Goal: Task Accomplishment & Management: Use online tool/utility

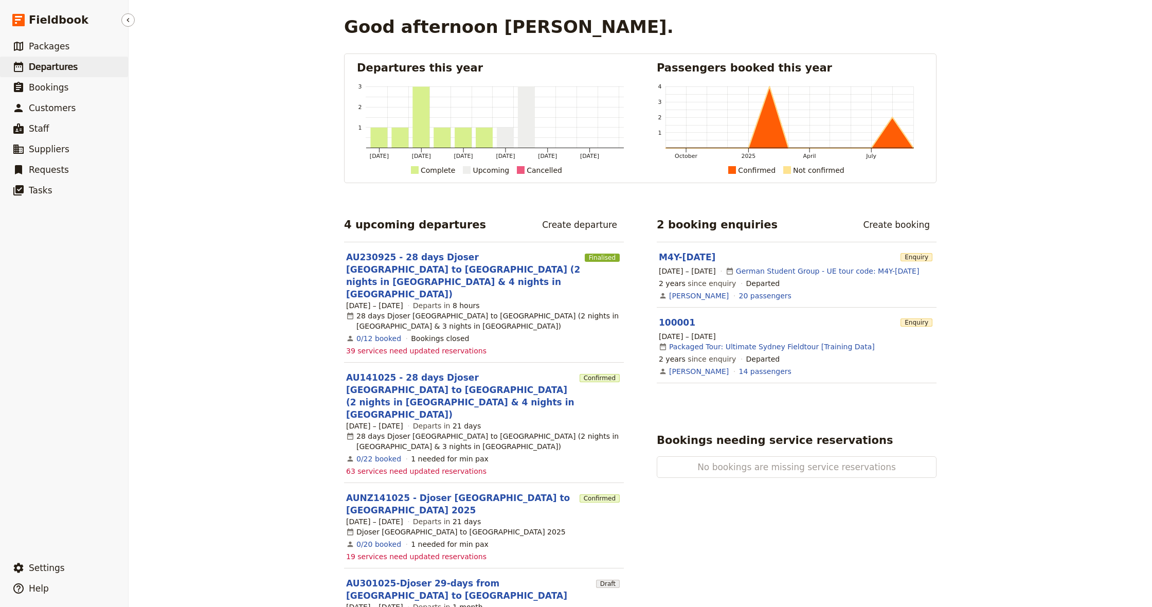
click at [55, 68] on span "Departures" at bounding box center [53, 67] width 49 height 10
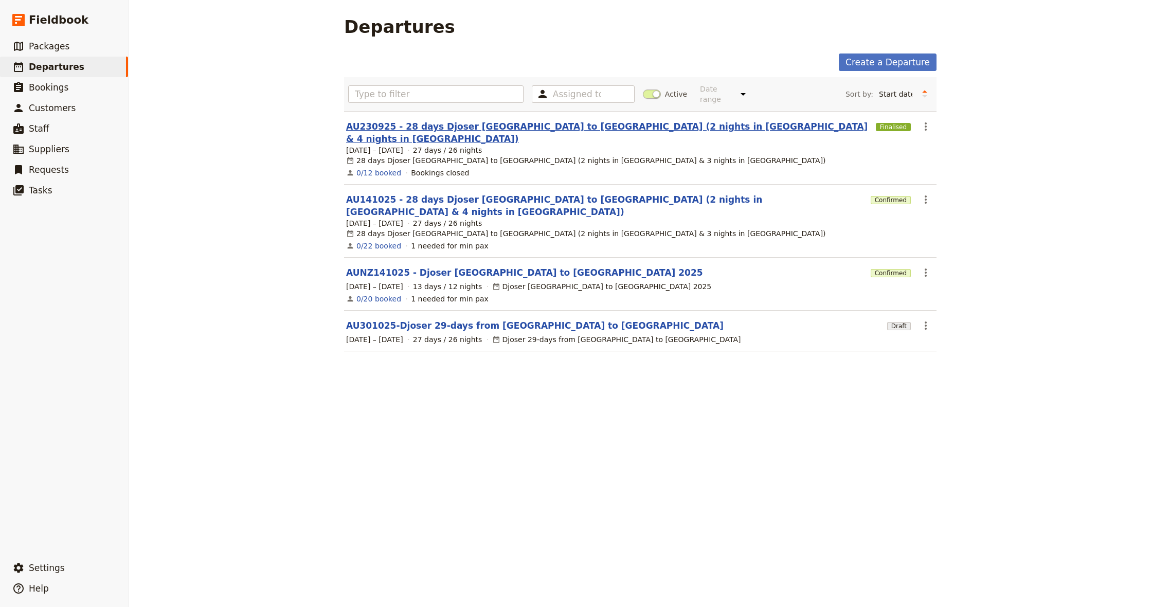
click at [524, 122] on link "AU230925 - 28 days Djoser [GEOGRAPHIC_DATA] to [GEOGRAPHIC_DATA] (2 nights in […" at bounding box center [609, 132] width 526 height 25
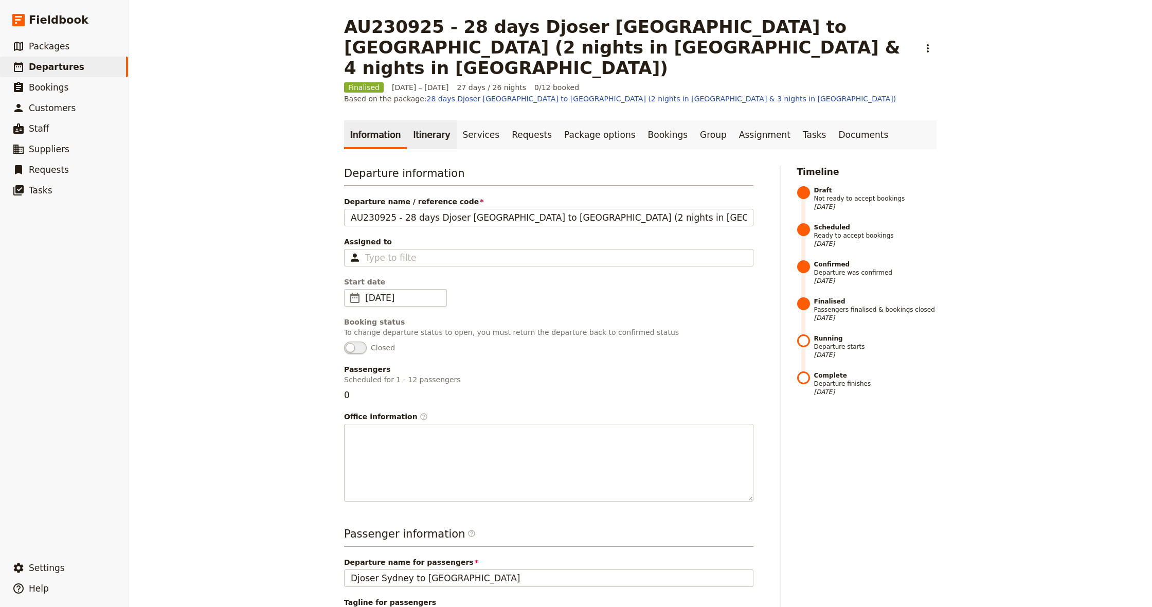
click at [419, 120] on link "Itinerary" at bounding box center [431, 134] width 49 height 29
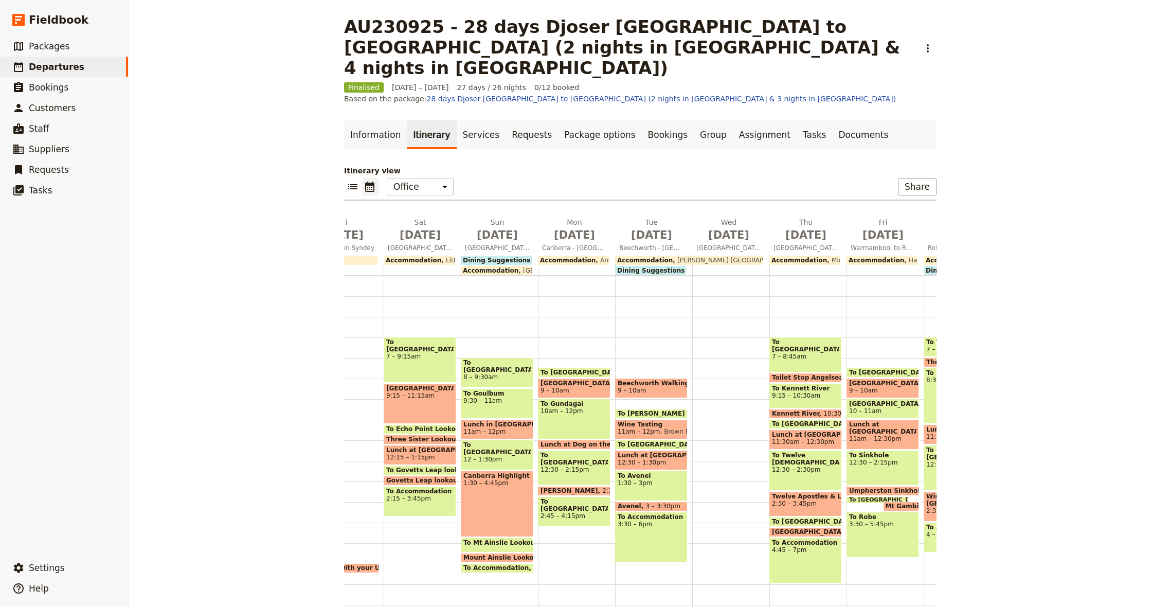
scroll to position [0, 316]
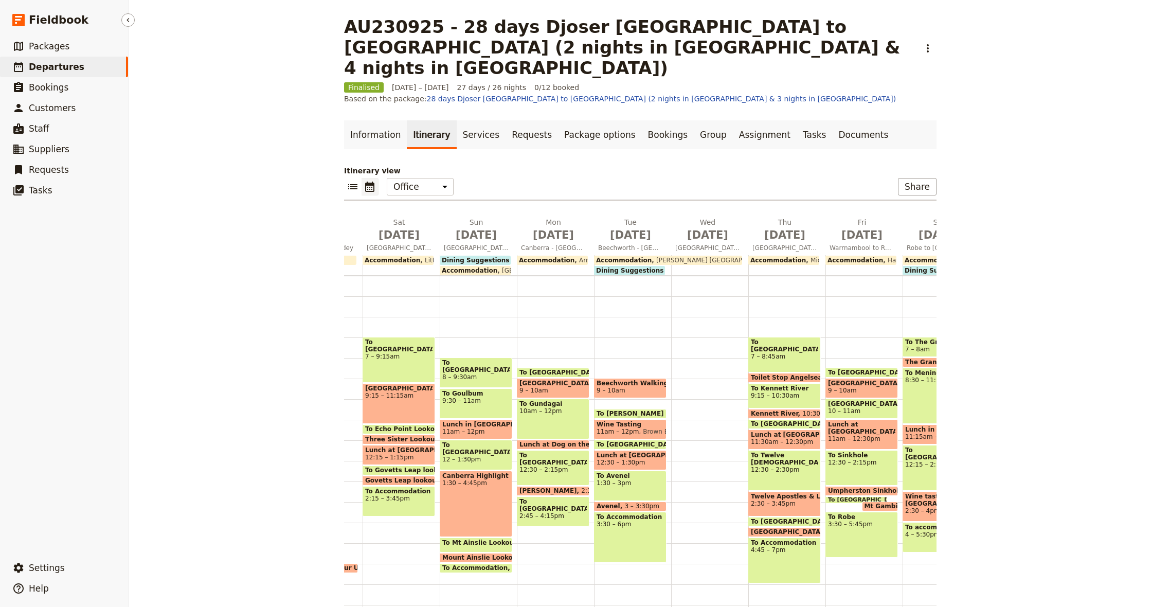
click at [62, 68] on span "Departures" at bounding box center [57, 67] width 56 height 10
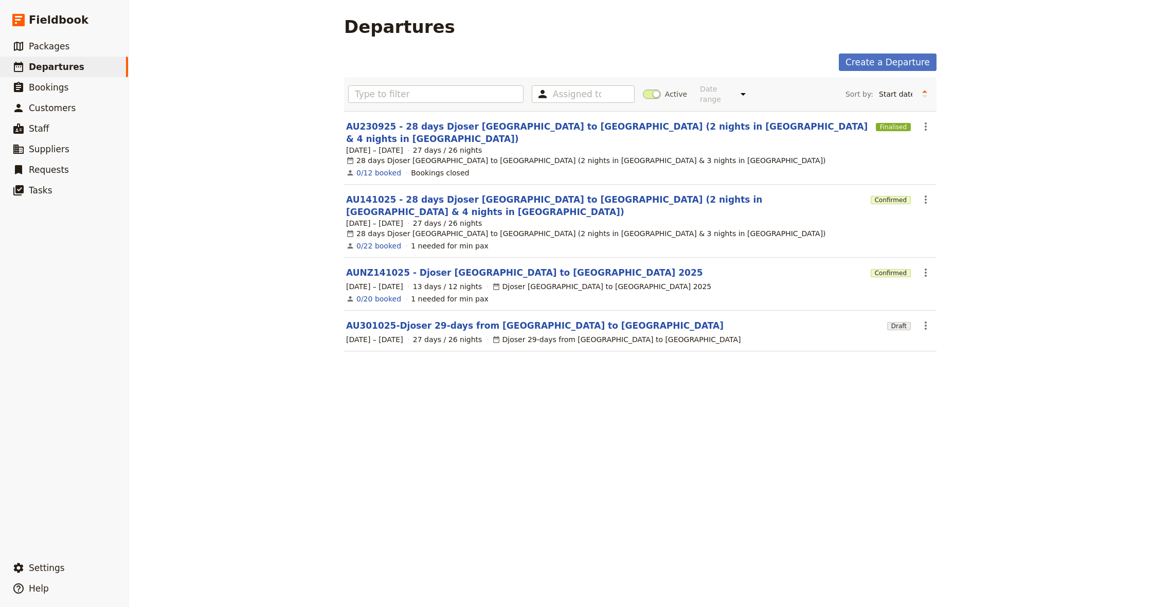
click at [432, 266] on link "AUNZ141025 - Djoser [GEOGRAPHIC_DATA] to [GEOGRAPHIC_DATA] 2025" at bounding box center [524, 272] width 357 height 12
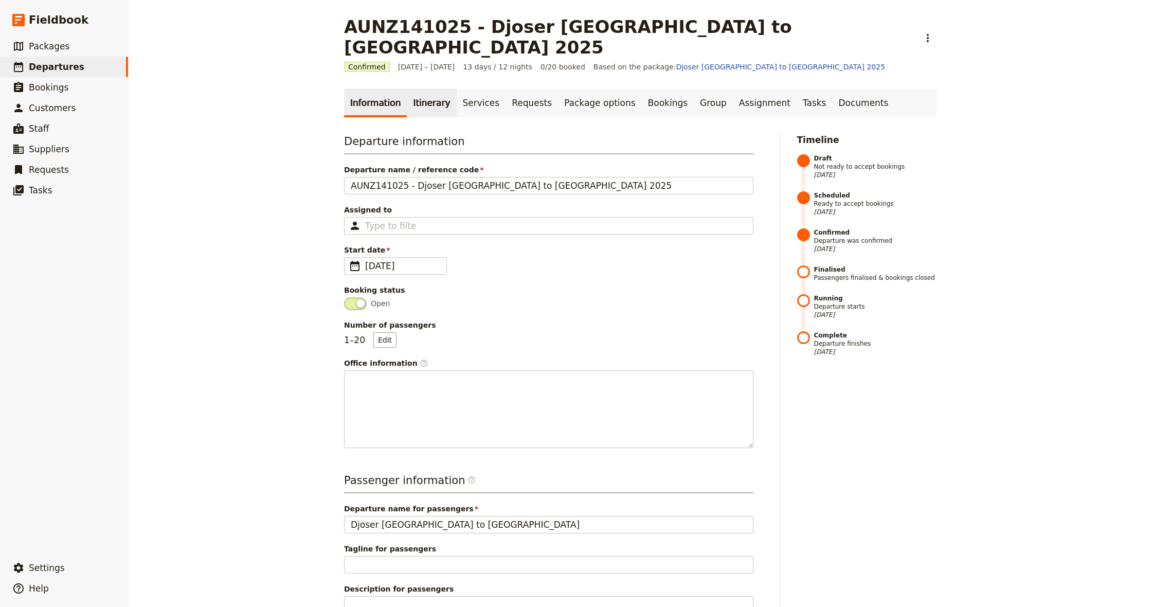
click at [421, 88] on link "Itinerary" at bounding box center [431, 102] width 49 height 29
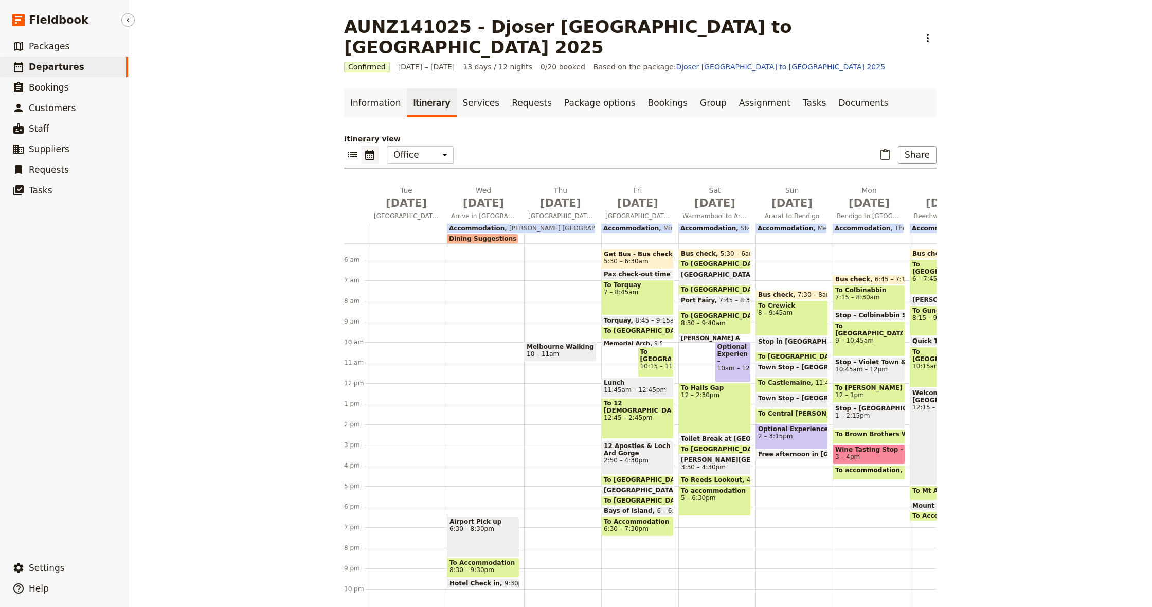
click at [52, 67] on span "Departures" at bounding box center [57, 67] width 56 height 10
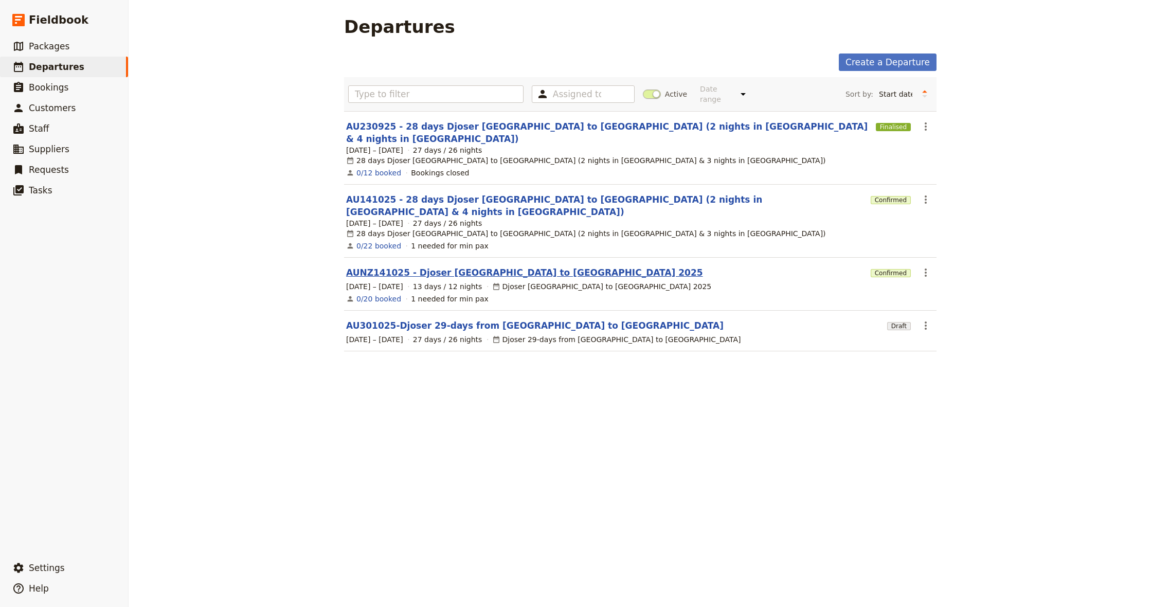
click at [527, 266] on link "AUNZ141025 - Djoser [GEOGRAPHIC_DATA] to [GEOGRAPHIC_DATA] 2025" at bounding box center [524, 272] width 357 height 12
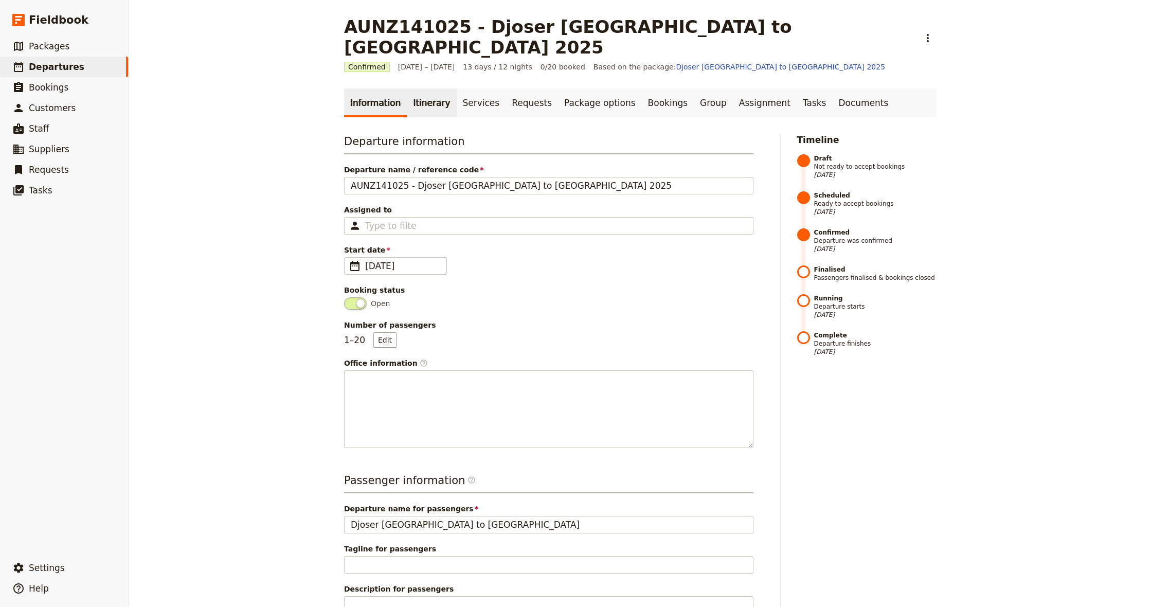
click at [415, 88] on link "Itinerary" at bounding box center [431, 102] width 49 height 29
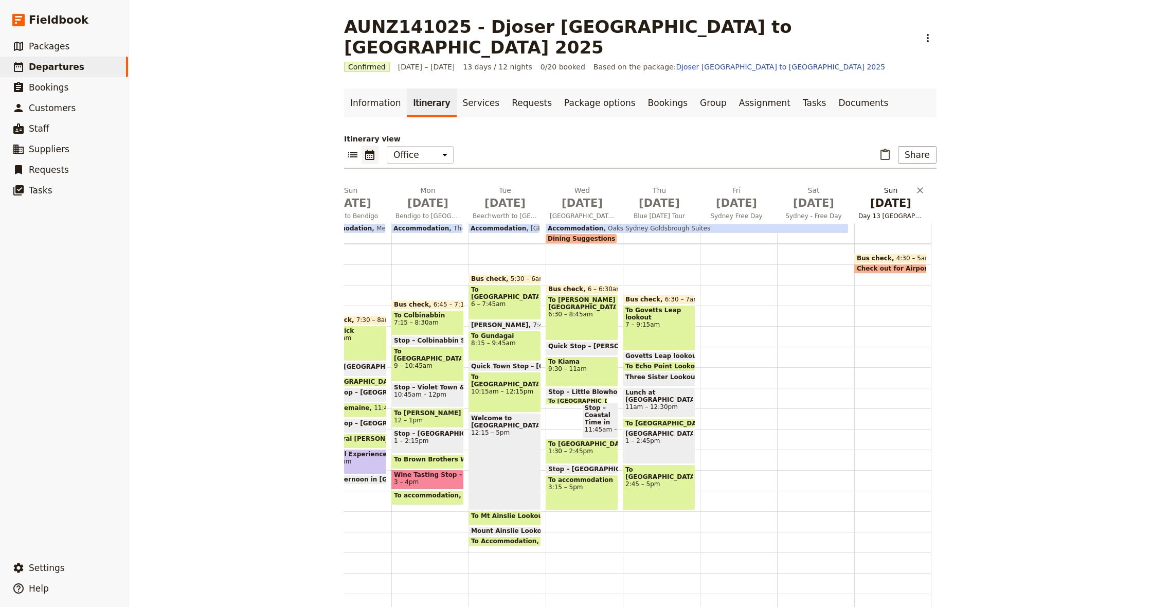
scroll to position [0, 441]
click at [894, 195] on span "[DATE]" at bounding box center [890, 202] width 65 height 15
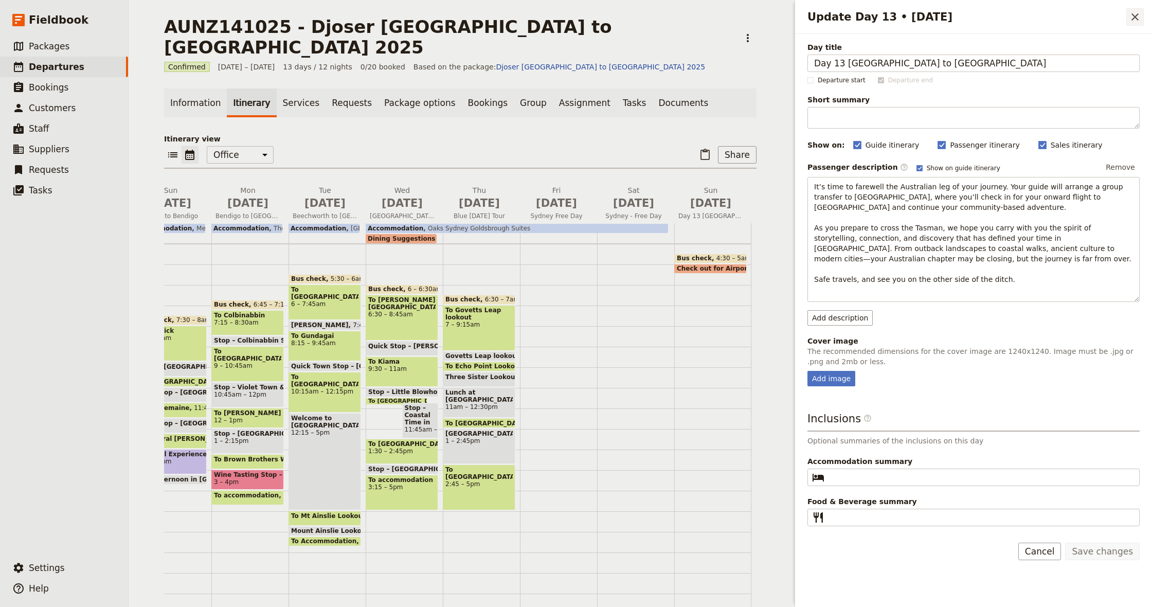
click at [1136, 15] on icon "Close drawer" at bounding box center [1134, 16] width 7 height 7
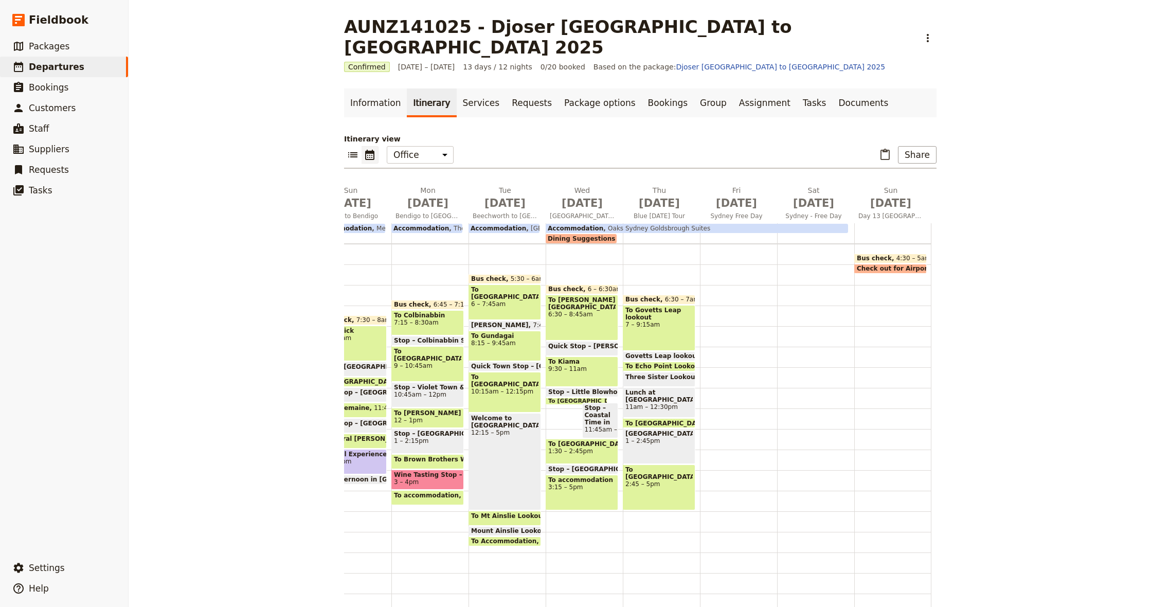
click at [755, 224] on div "Accommodation Oaks [GEOGRAPHIC_DATA] Goldsbrough Suites" at bounding box center [697, 228] width 302 height 9
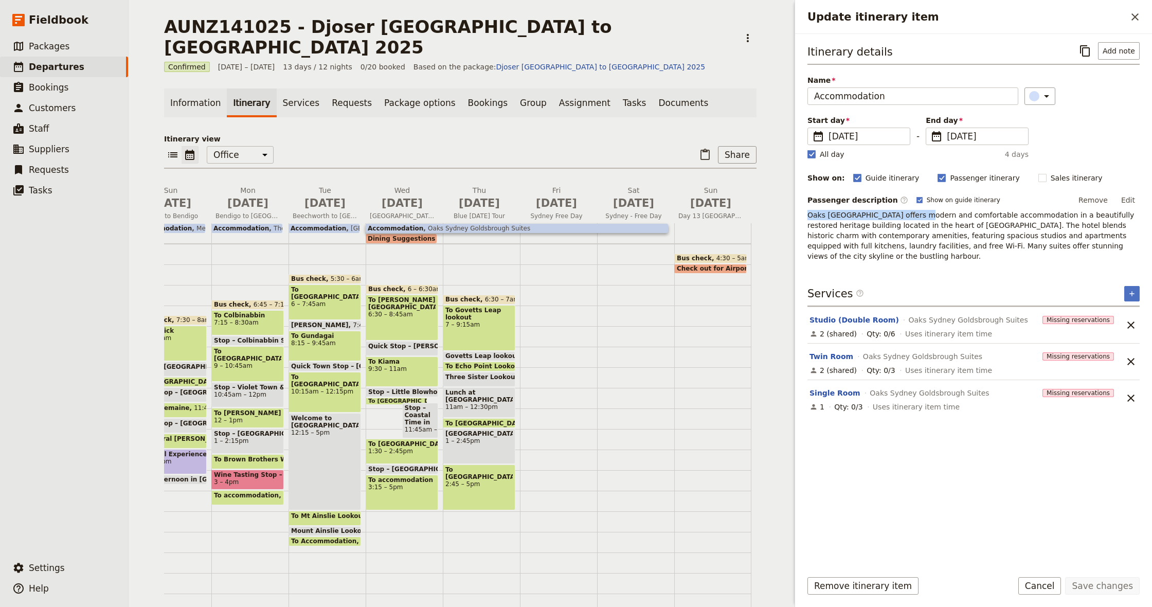
drag, startPoint x: 808, startPoint y: 215, endPoint x: 919, endPoint y: 216, distance: 111.1
click at [919, 216] on span "Oaks [GEOGRAPHIC_DATA] offers modern and comfortable accommodation in a beautif…" at bounding box center [971, 235] width 329 height 49
copy span "Oaks Sydney Goldsbrough Suites"
click at [1136, 21] on icon "Close drawer" at bounding box center [1135, 17] width 12 height 12
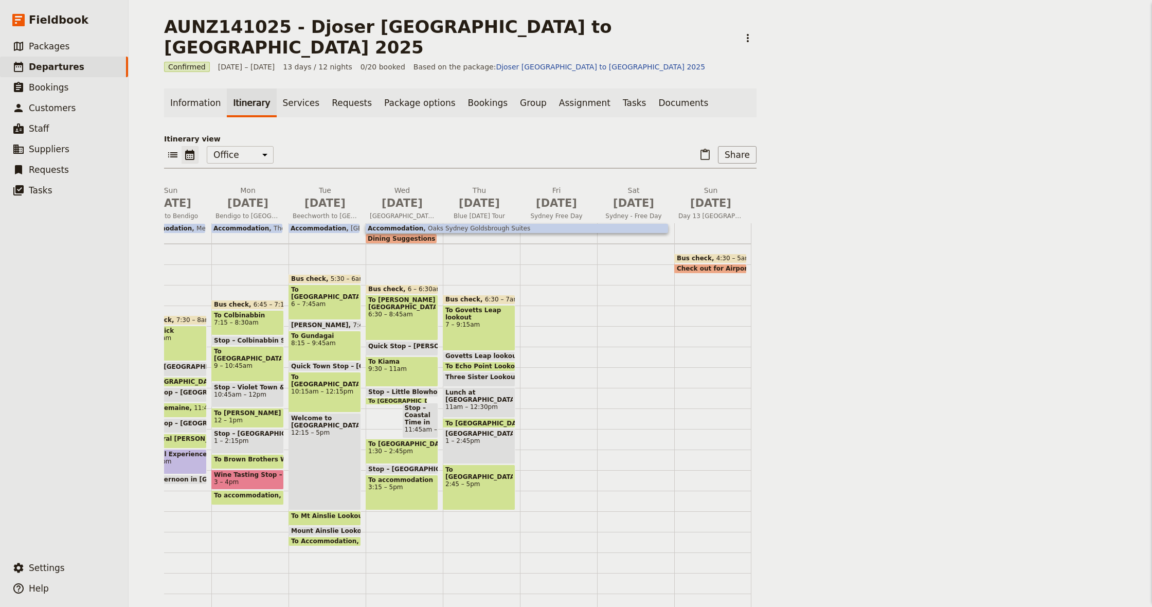
scroll to position [0, 0]
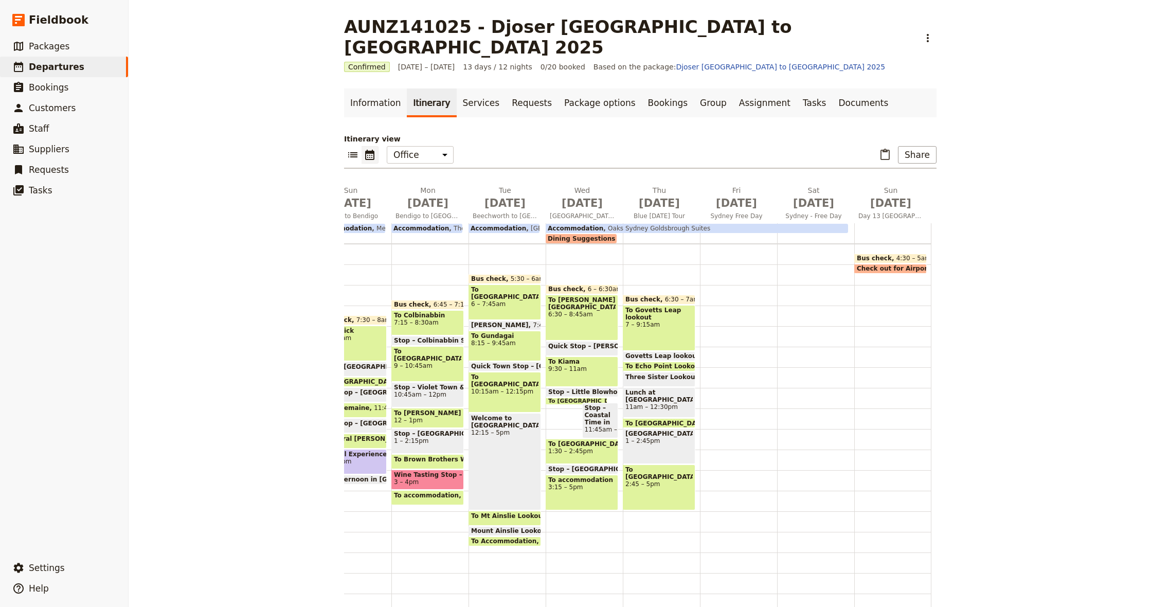
click at [882, 269] on span at bounding box center [890, 271] width 71 height 4
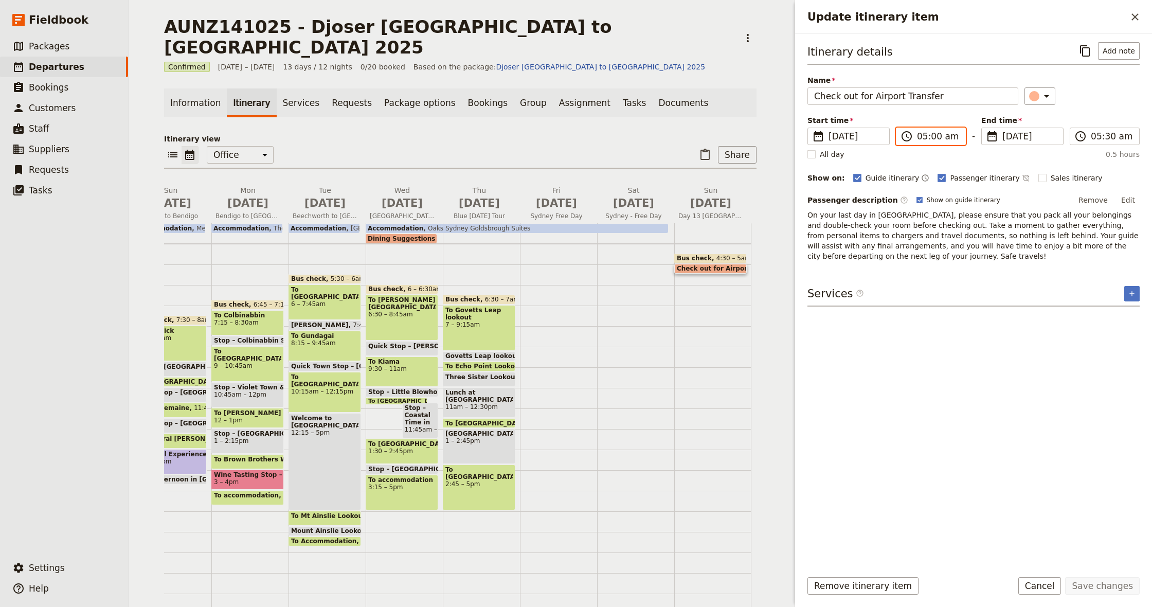
click at [924, 136] on input "05:00 am" at bounding box center [938, 136] width 42 height 12
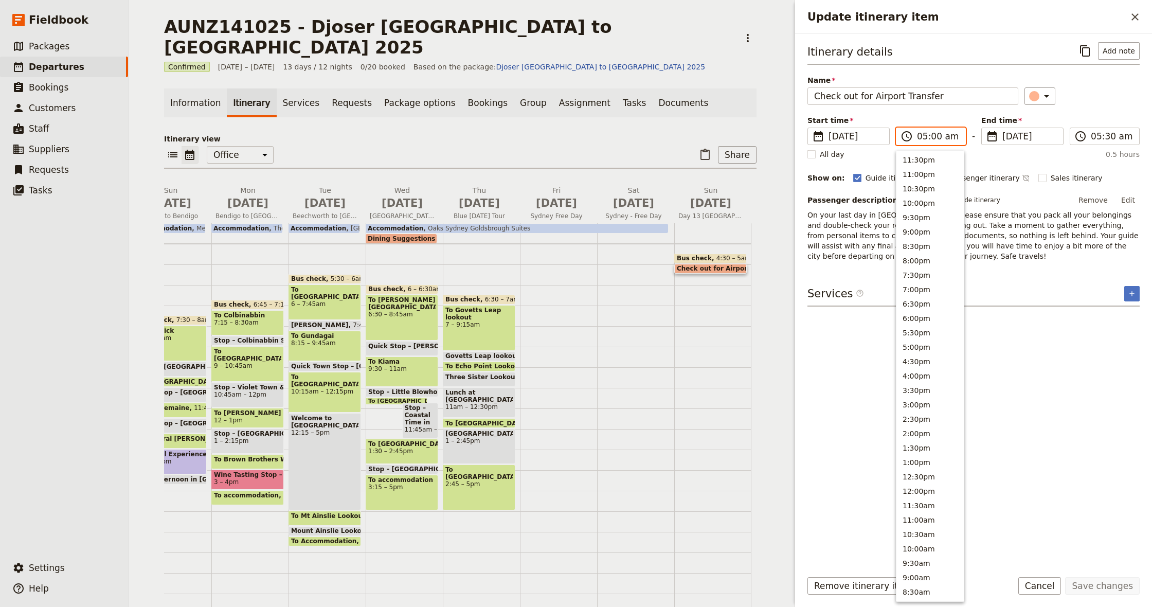
scroll to position [245, 0]
type input "08:30 am"
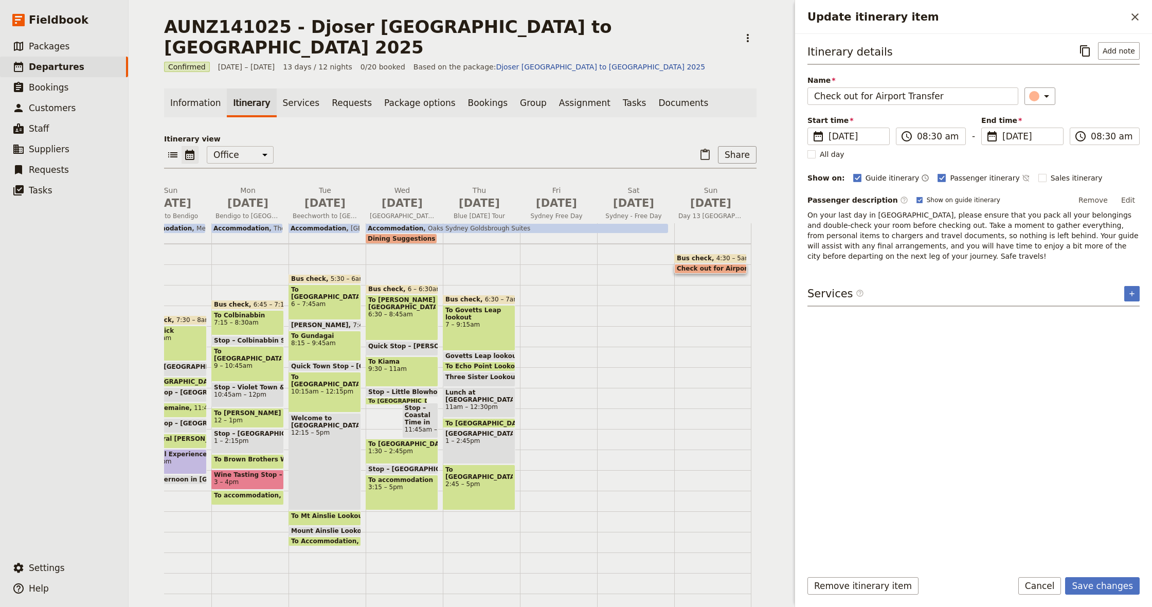
click at [1066, 152] on div "All day" at bounding box center [973, 154] width 332 height 10
click at [1102, 585] on button "Save changes" at bounding box center [1102, 585] width 75 height 17
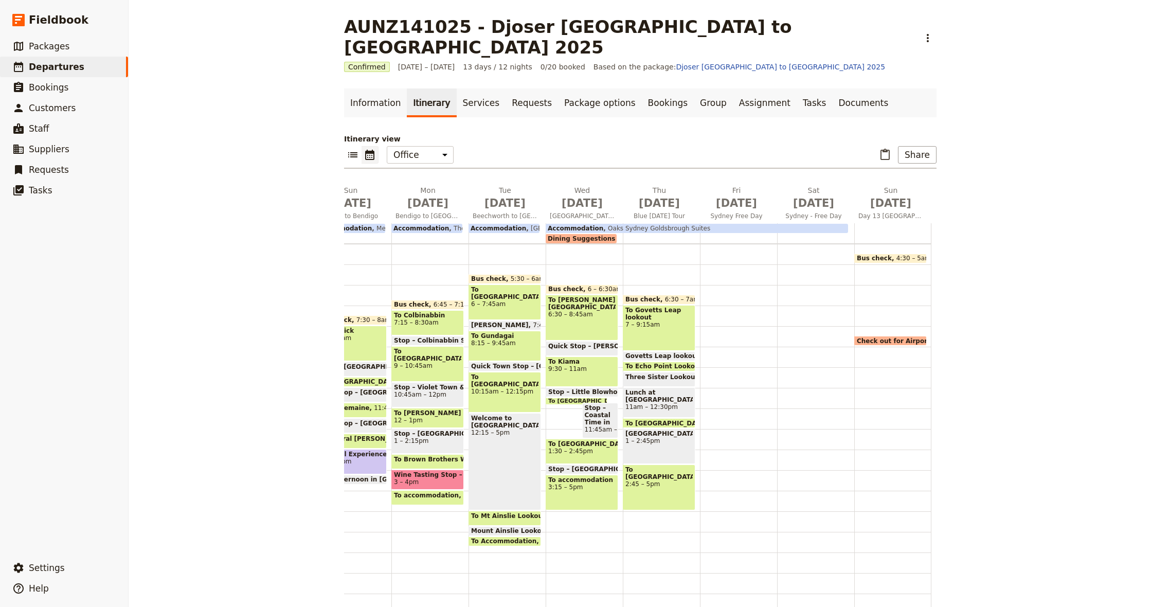
click at [887, 255] on span "Bus check" at bounding box center [877, 258] width 40 height 7
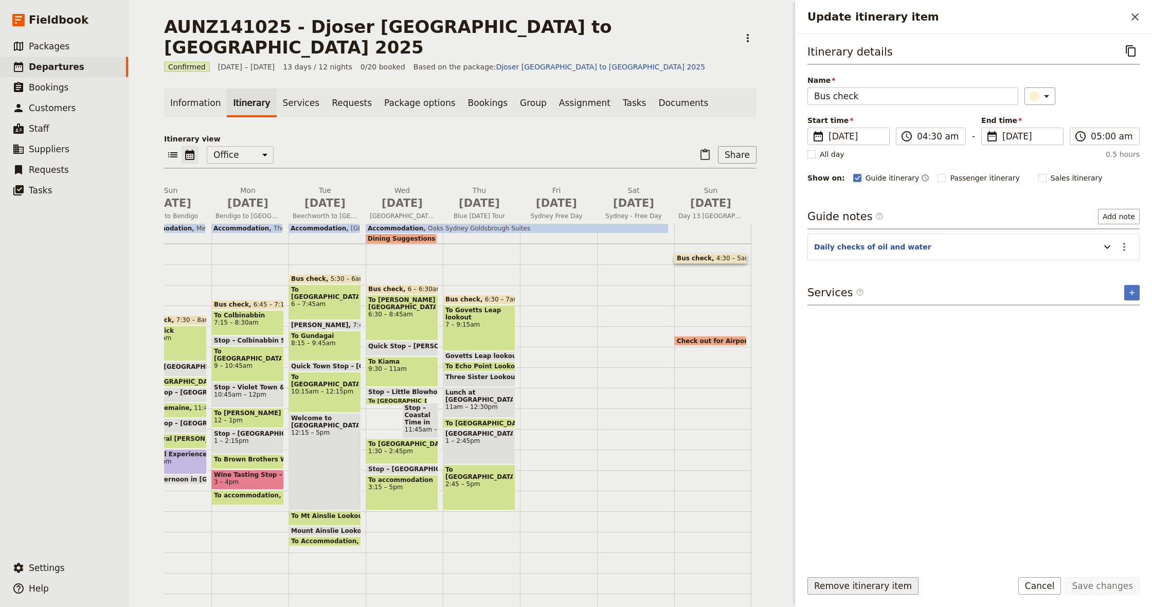
click at [863, 587] on button "Remove itinerary item" at bounding box center [862, 585] width 111 height 17
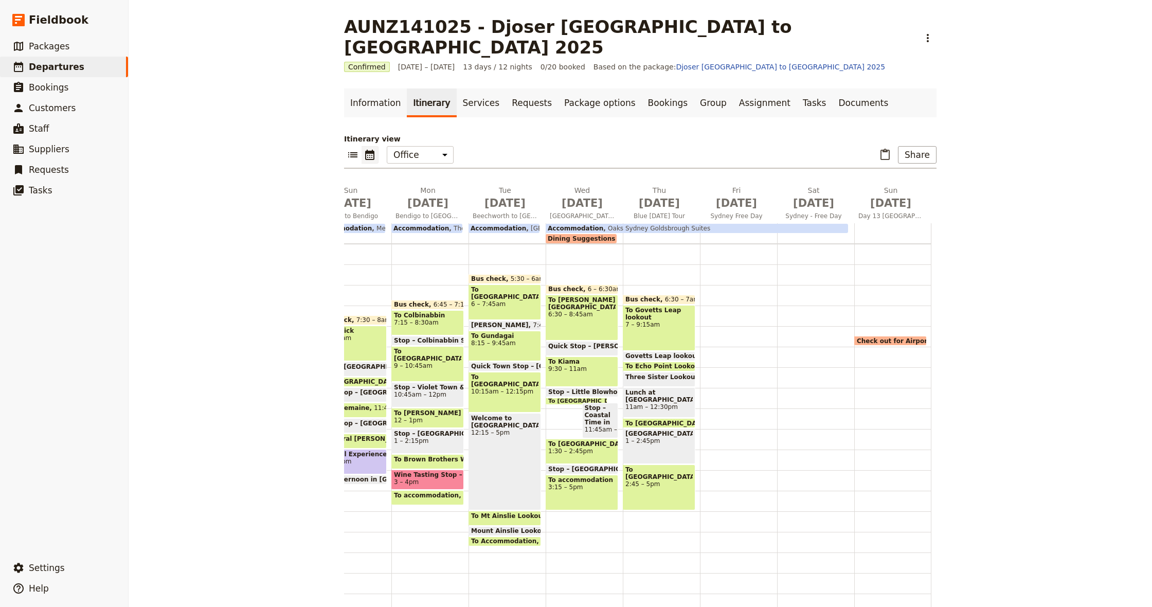
click at [870, 394] on div "Check out for Airport Transfer 8:30am" at bounding box center [892, 408] width 77 height 494
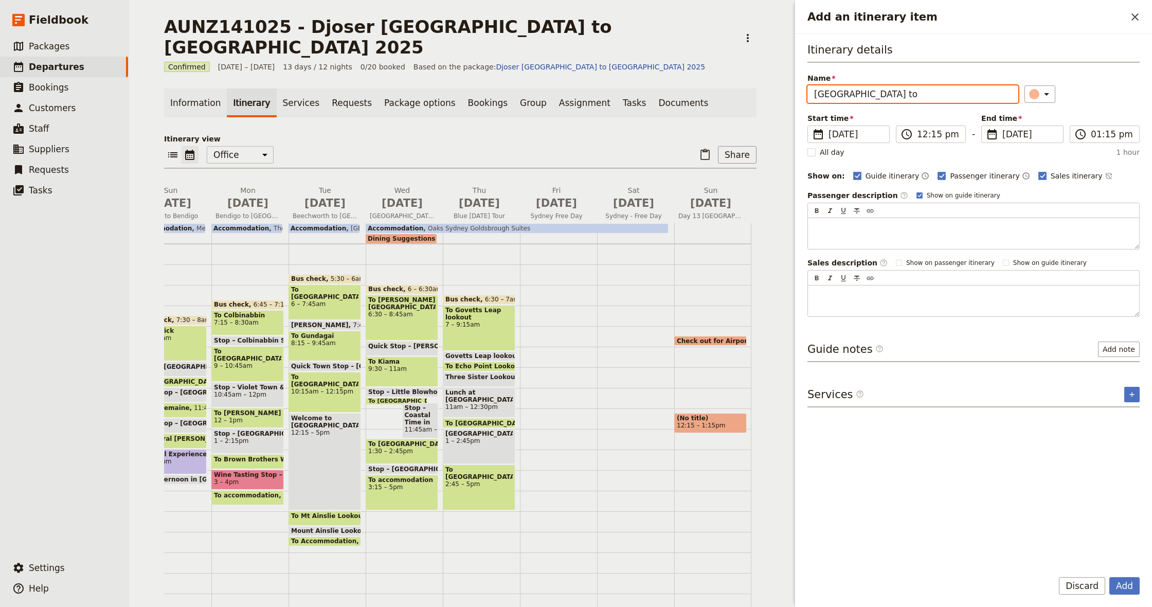
paste input "[GEOGRAPHIC_DATA]"
type input "[GEOGRAPHIC_DATA] to [GEOGRAPHIC_DATA]"
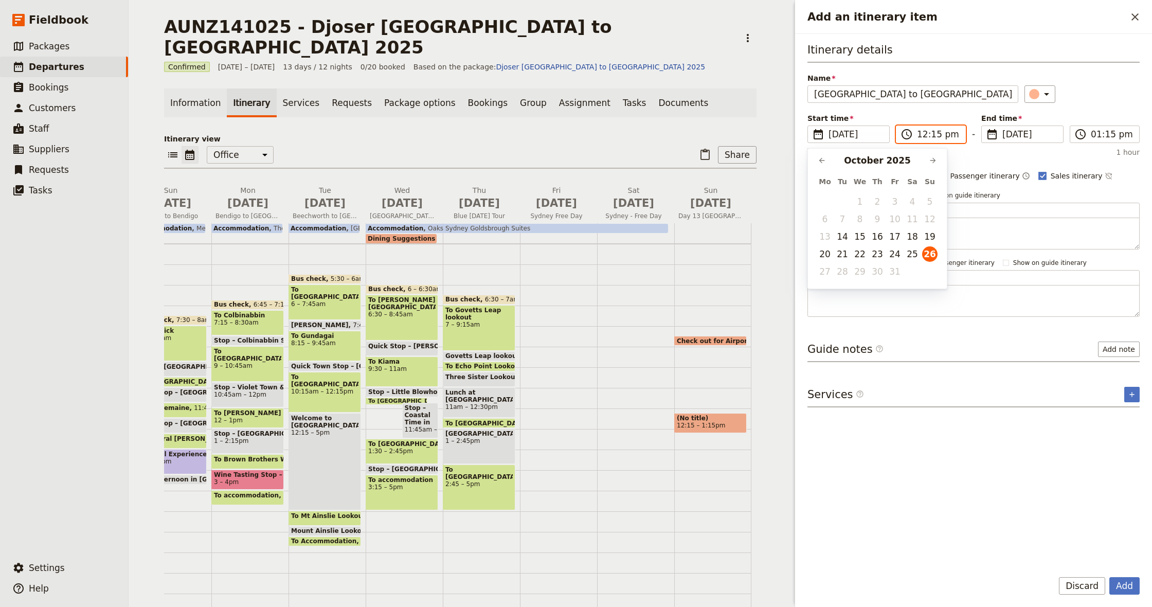
click at [923, 138] on input "12:15 pm" at bounding box center [938, 134] width 42 height 12
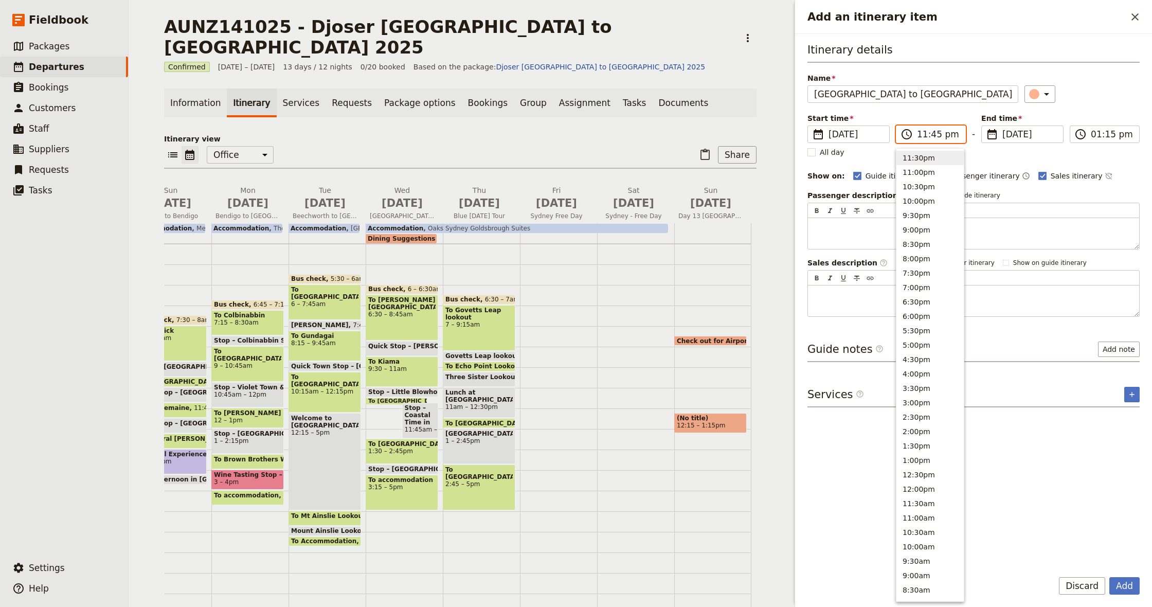
type input "11:45 am"
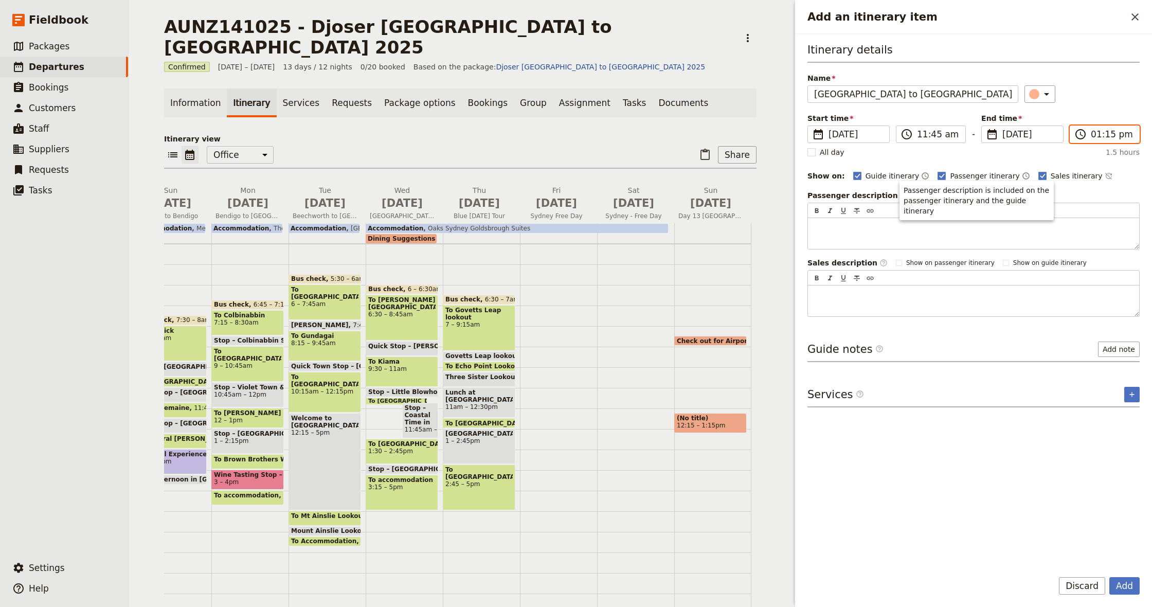
click at [1092, 132] on input "01:15 pm" at bounding box center [1112, 134] width 42 height 12
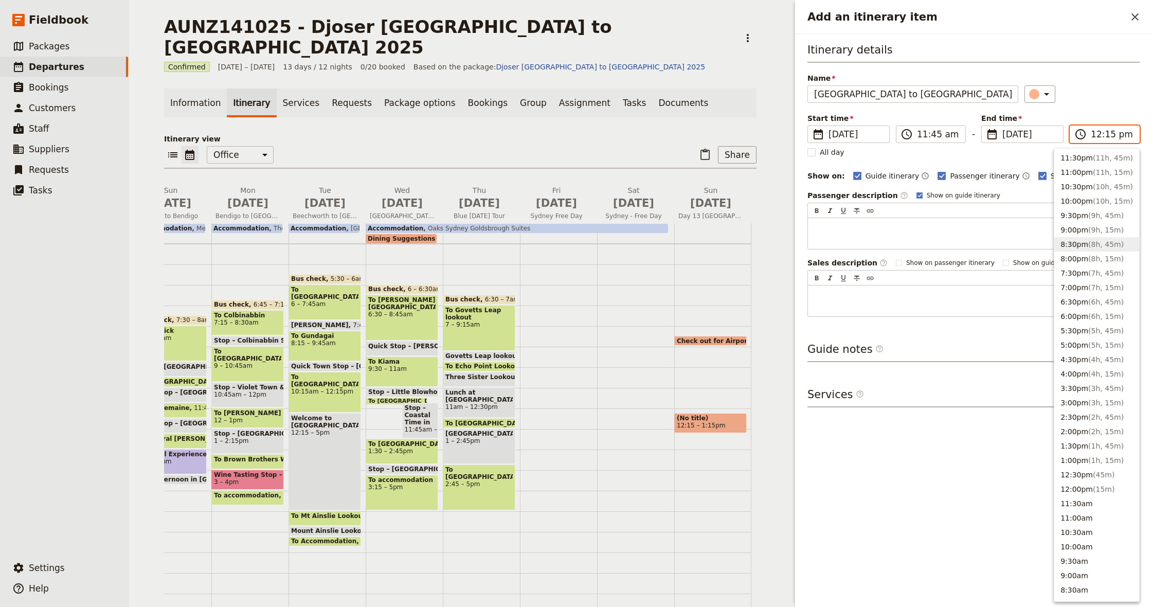
scroll to position [0, 0]
click at [1104, 360] on span "( 4h, 45m )" at bounding box center [1105, 359] width 35 height 8
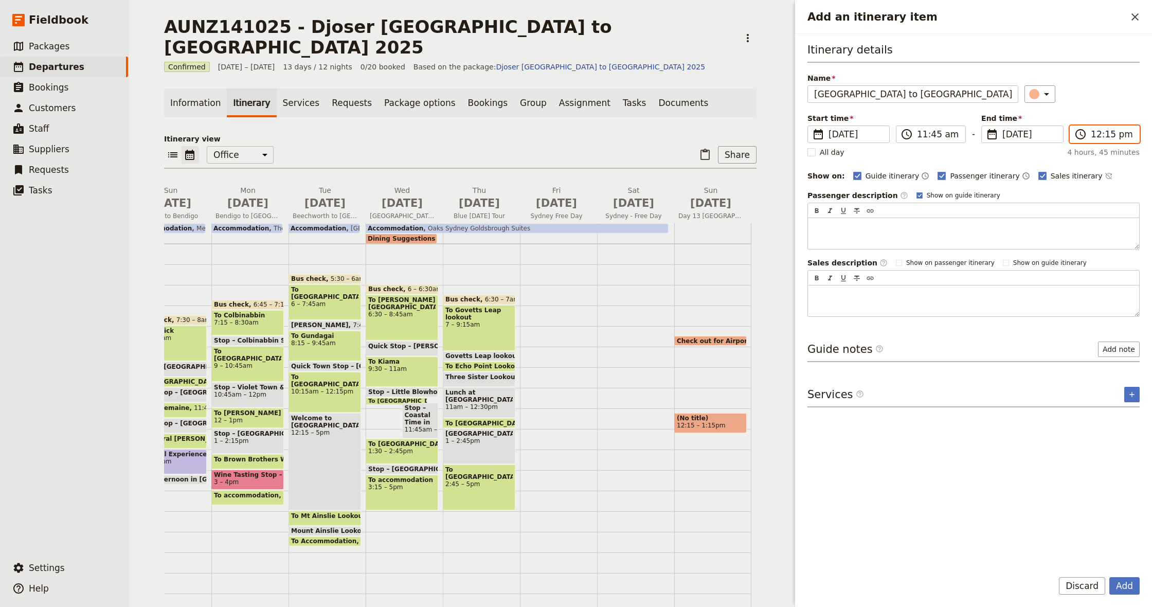
type input "04:30 pm"
click at [1038, 176] on label "Sales itinerary" at bounding box center [1070, 176] width 64 height 10
click at [1038, 171] on input "Sales itinerary" at bounding box center [1038, 170] width 1 height 1
checkbox input "false"
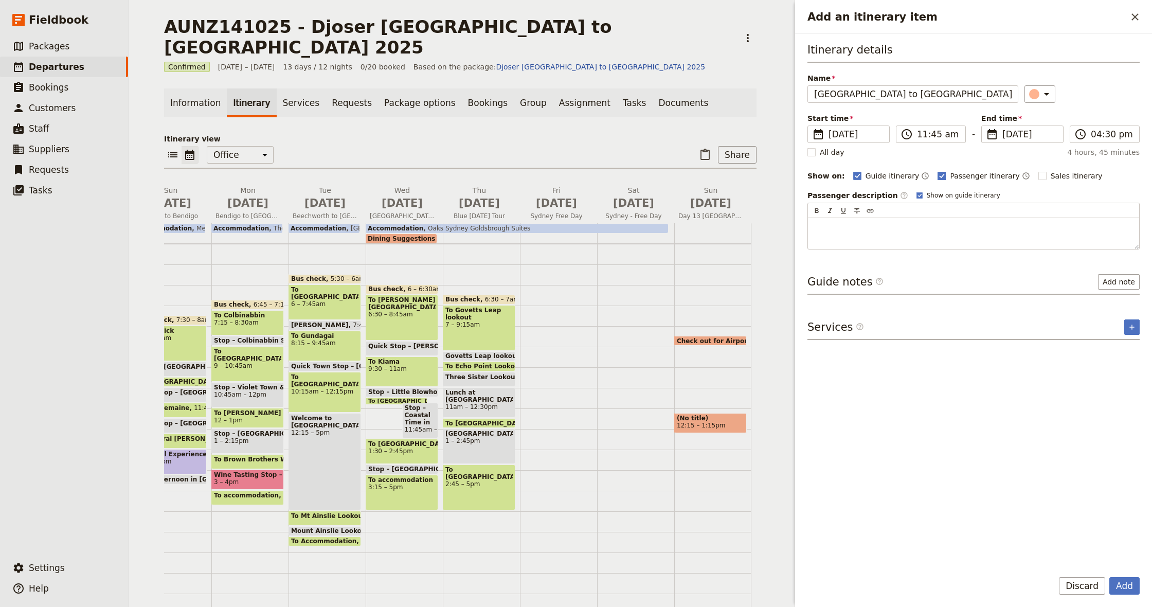
click at [965, 175] on span "Passenger itinerary" at bounding box center [984, 176] width 69 height 10
click at [937, 171] on input "Passenger itinerary" at bounding box center [937, 170] width 1 height 1
checkbox input "false"
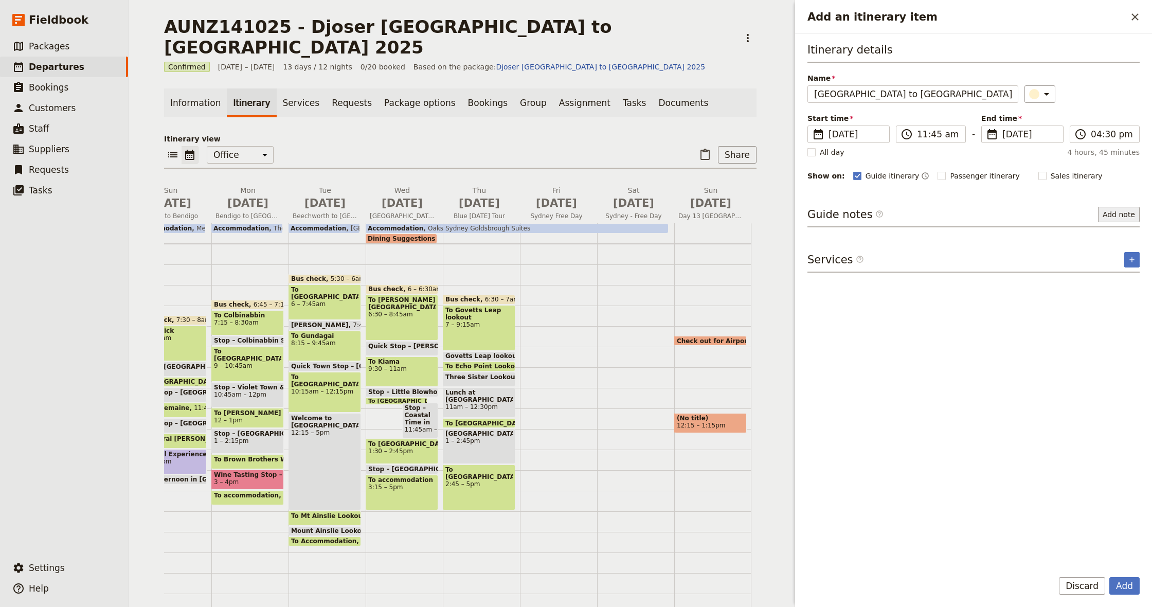
click at [1118, 211] on button "Add note" at bounding box center [1119, 214] width 42 height 15
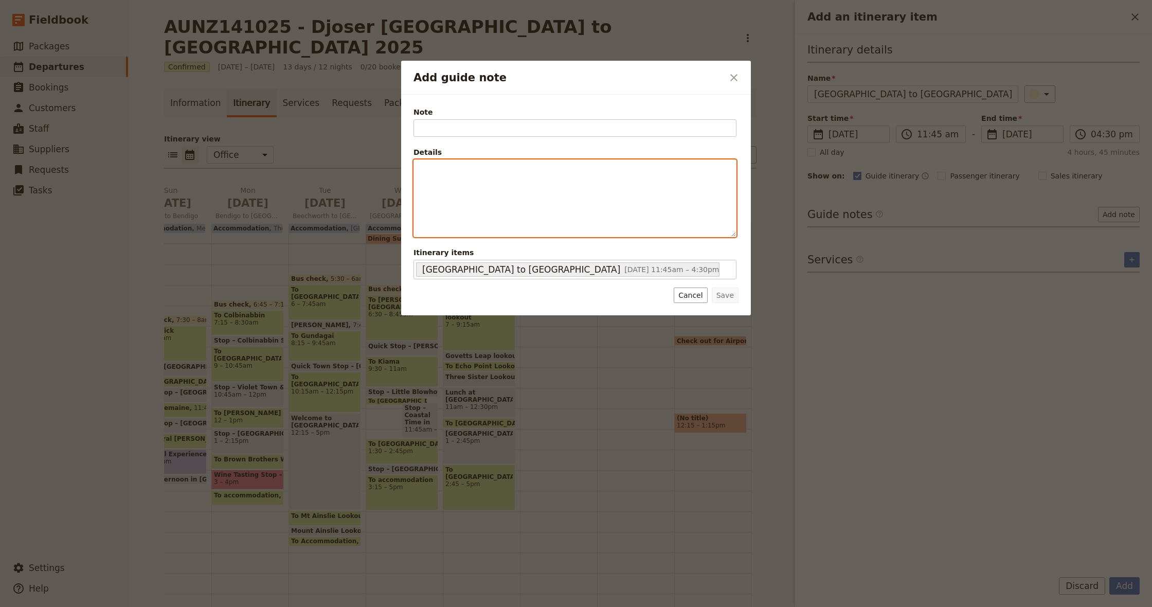
click at [497, 188] on div "Add guide note" at bounding box center [575, 198] width 322 height 77
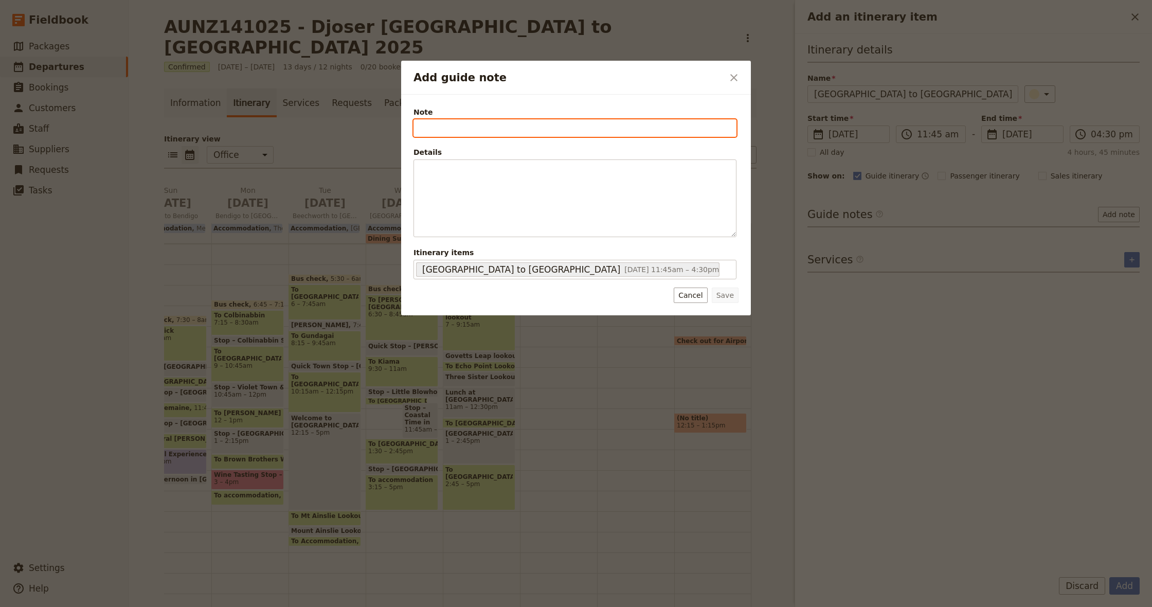
click at [456, 131] on input "Note" at bounding box center [574, 127] width 323 height 17
paste input "[DATE] NZ104 [GEOGRAPHIC_DATA] - [GEOGRAPHIC_DATA] 11:45 – 16:50"
type input "[DATE] NZ104 [GEOGRAPHIC_DATA] - [GEOGRAPHIC_DATA] 11:45 – 16:50"
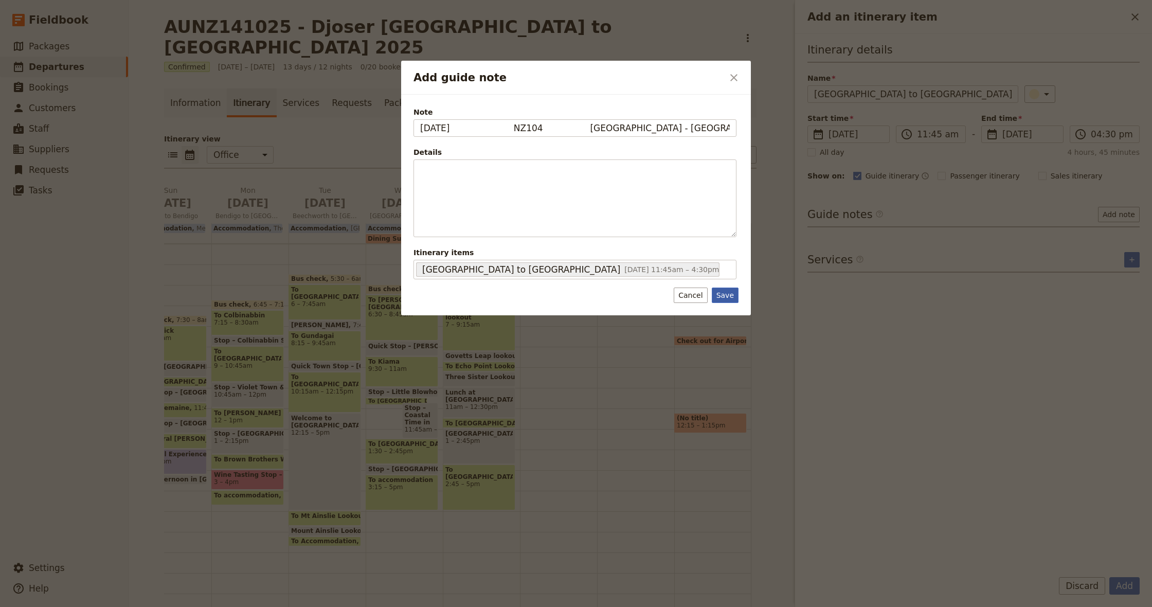
click at [727, 295] on button "Save" at bounding box center [725, 294] width 27 height 15
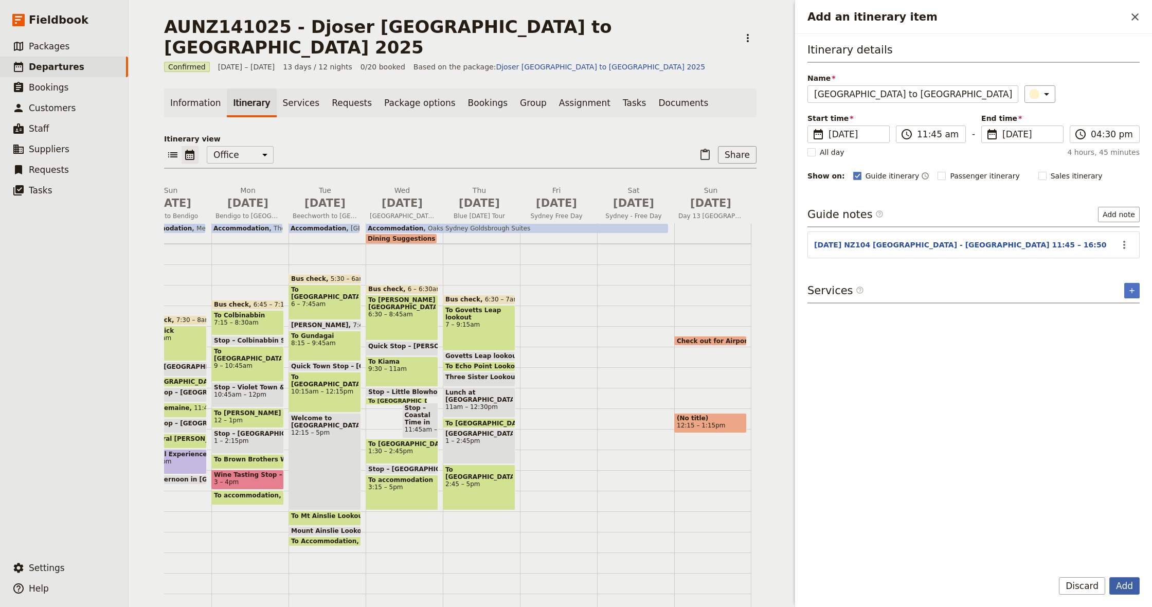
click at [1123, 583] on button "Add" at bounding box center [1124, 585] width 30 height 17
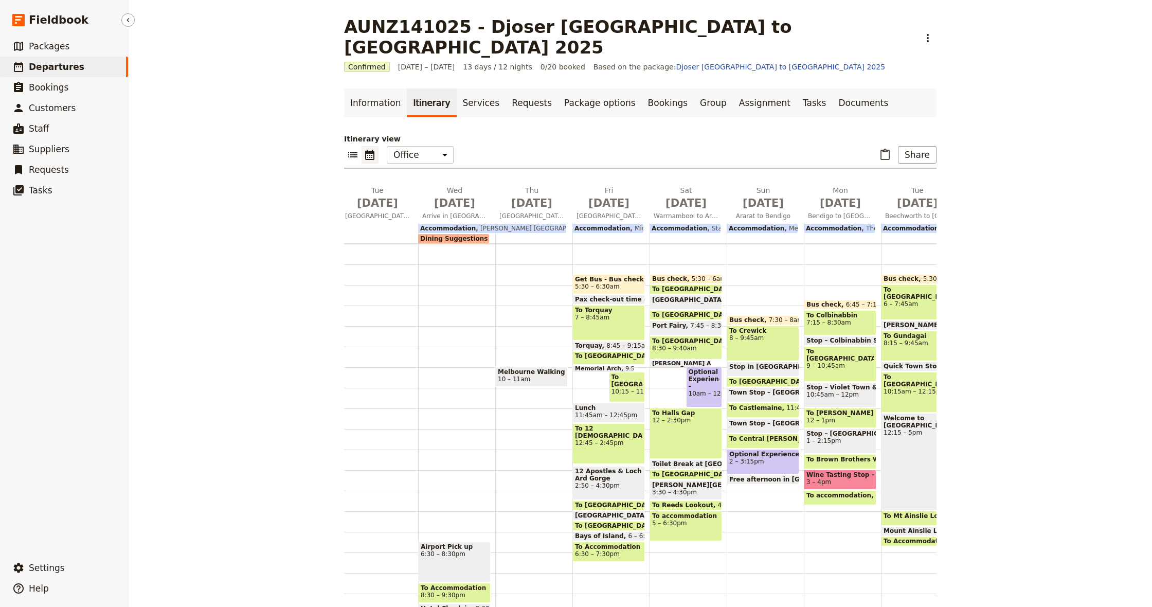
click at [54, 66] on span "Departures" at bounding box center [57, 67] width 56 height 10
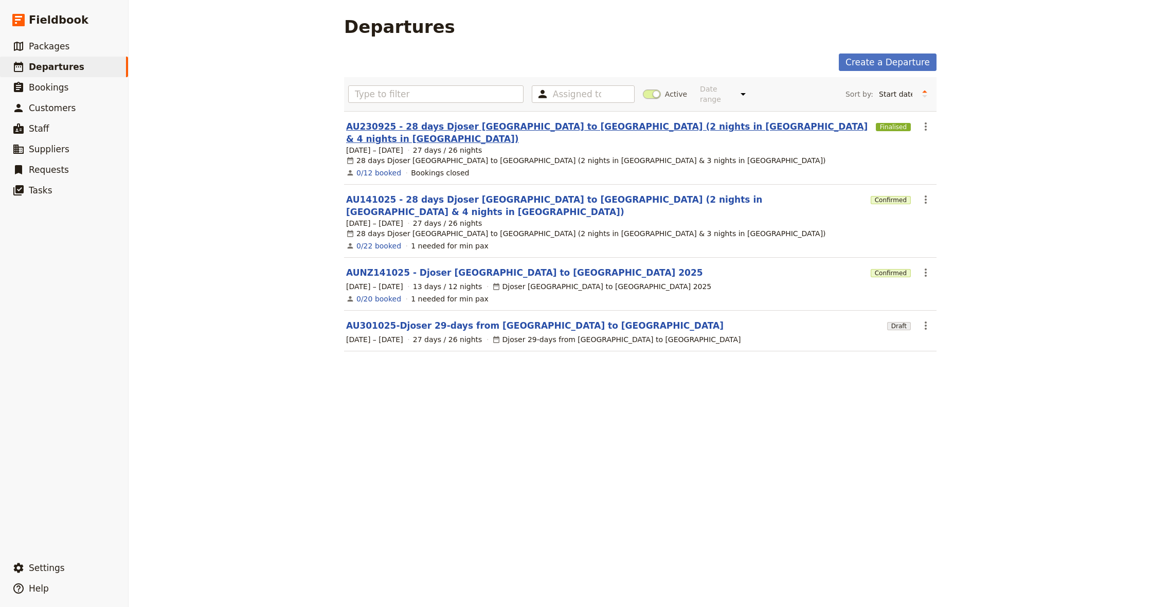
click at [492, 120] on link "AU230925 - 28 days Djoser [GEOGRAPHIC_DATA] to [GEOGRAPHIC_DATA] (2 nights in […" at bounding box center [609, 132] width 526 height 25
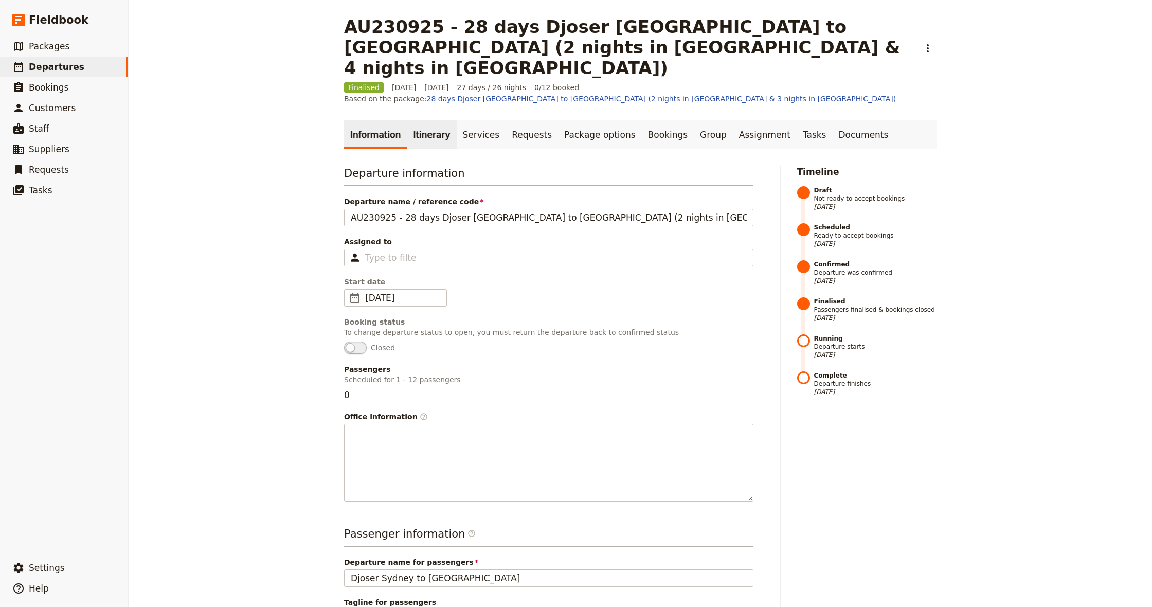
click at [418, 120] on link "Itinerary" at bounding box center [431, 134] width 49 height 29
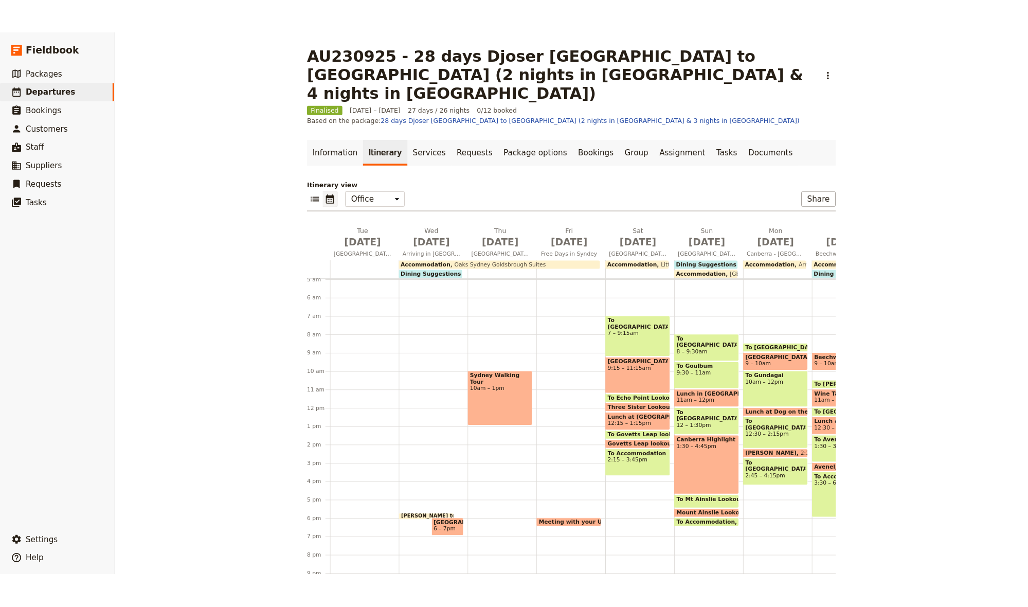
scroll to position [105, 0]
